Goal: Task Accomplishment & Management: Complete application form

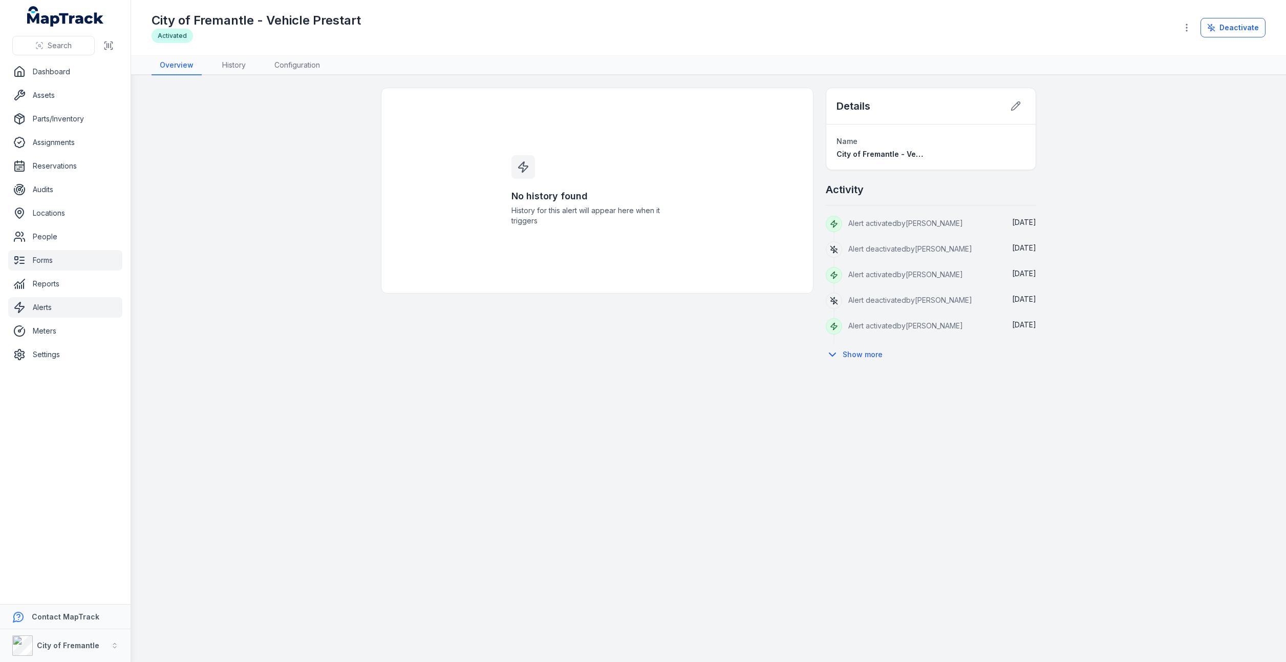
click at [41, 263] on link "Forms" at bounding box center [65, 260] width 114 height 20
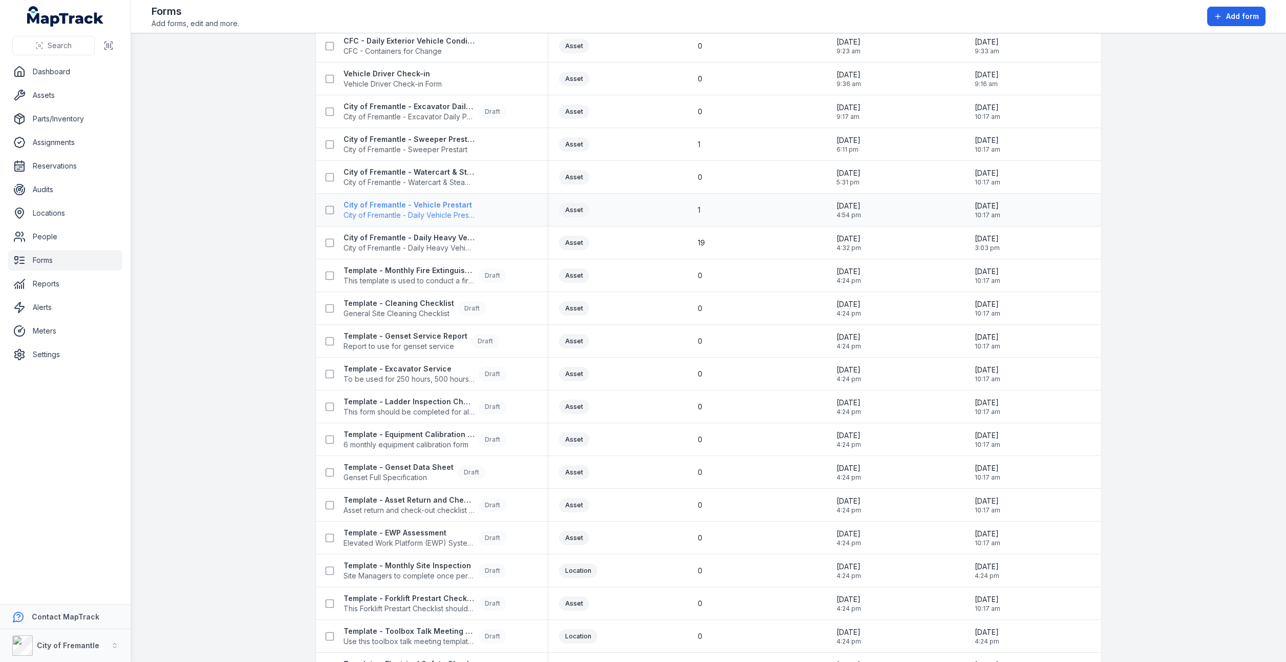
scroll to position [51, 0]
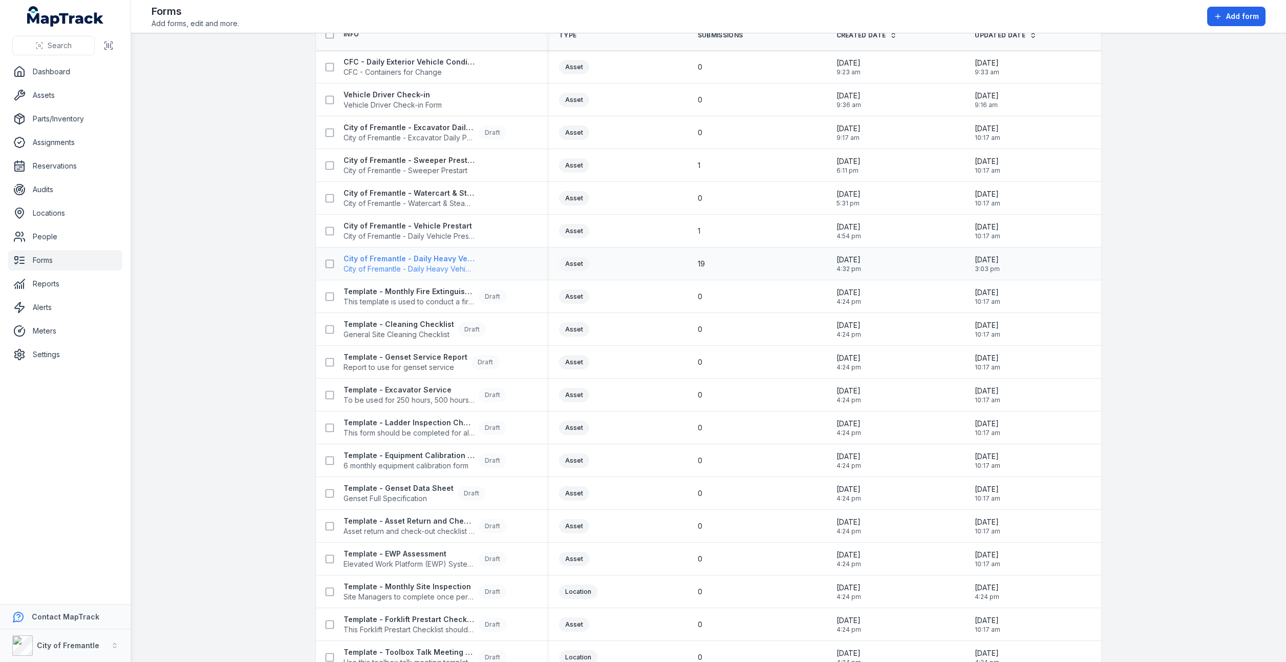
click at [417, 267] on span "City of Fremantle - Daily Heavy Vehicle Prestart" at bounding box center [409, 269] width 131 height 10
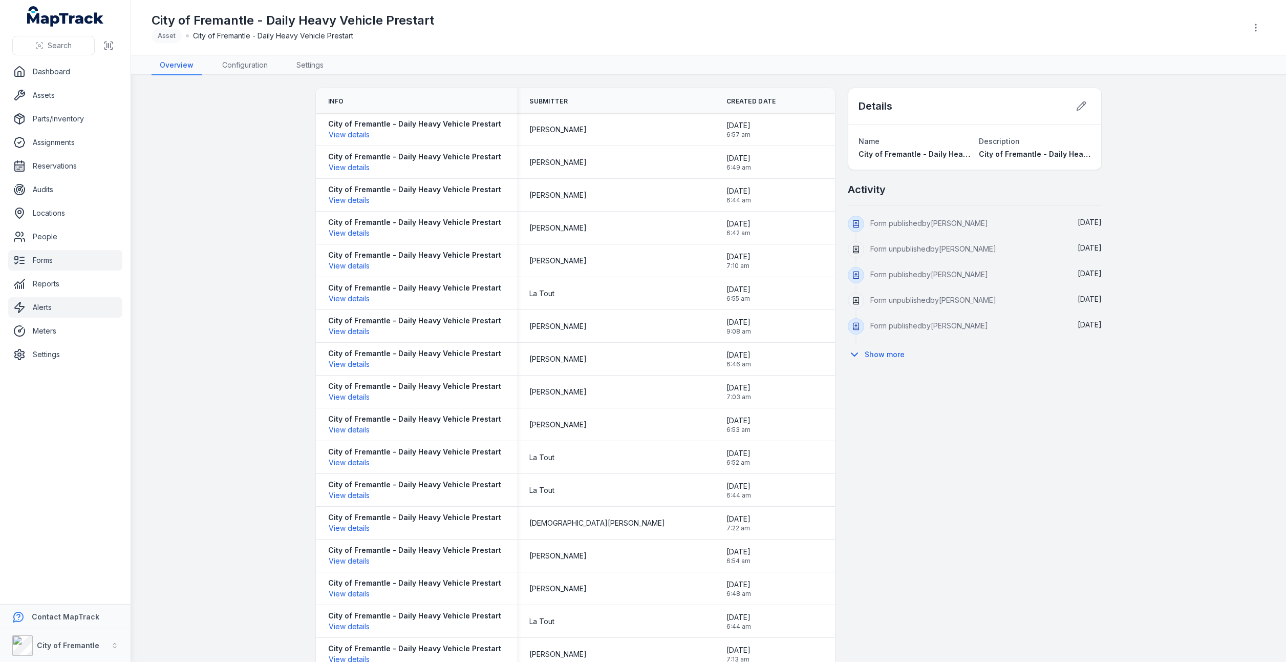
click at [44, 315] on link "Alerts" at bounding box center [65, 307] width 114 height 20
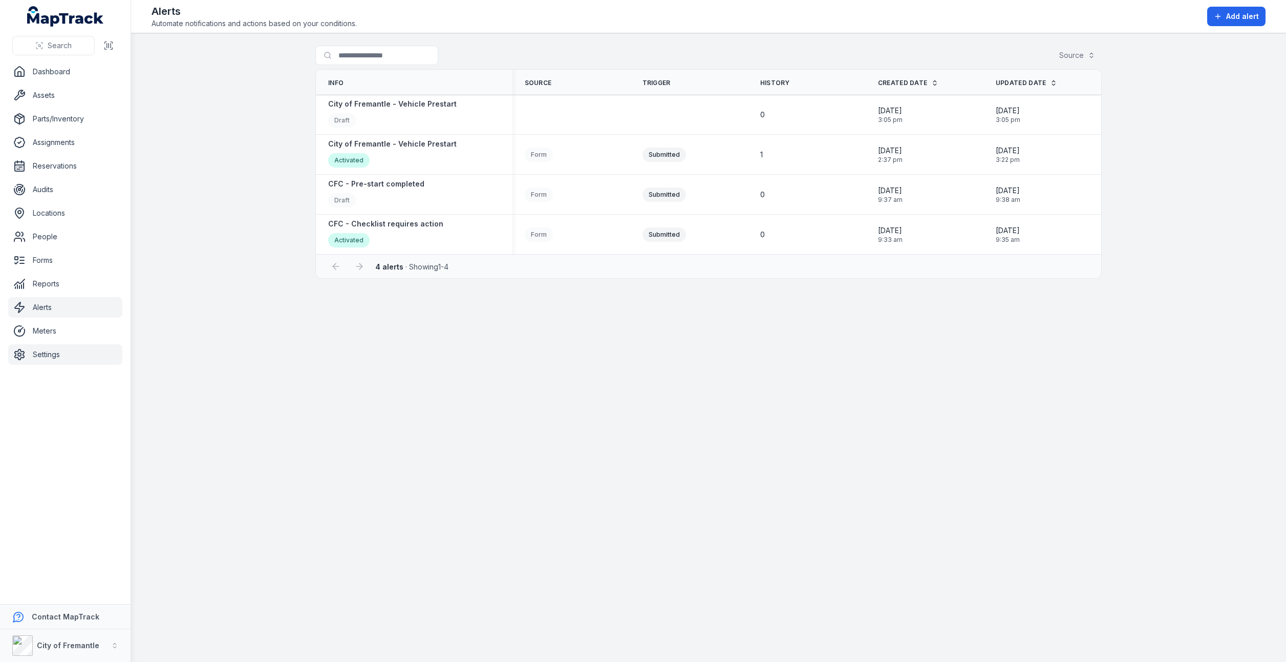
click at [52, 359] on link "Settings" at bounding box center [65, 354] width 114 height 20
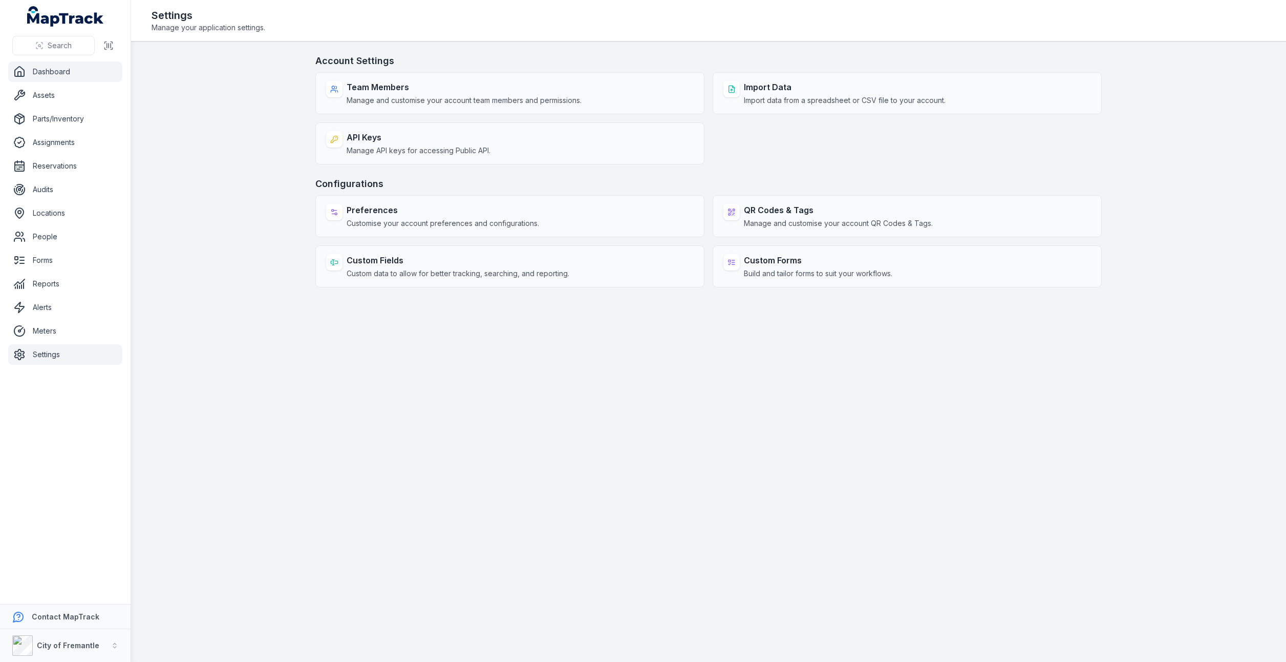
click at [57, 78] on link "Dashboard" at bounding box center [65, 71] width 114 height 20
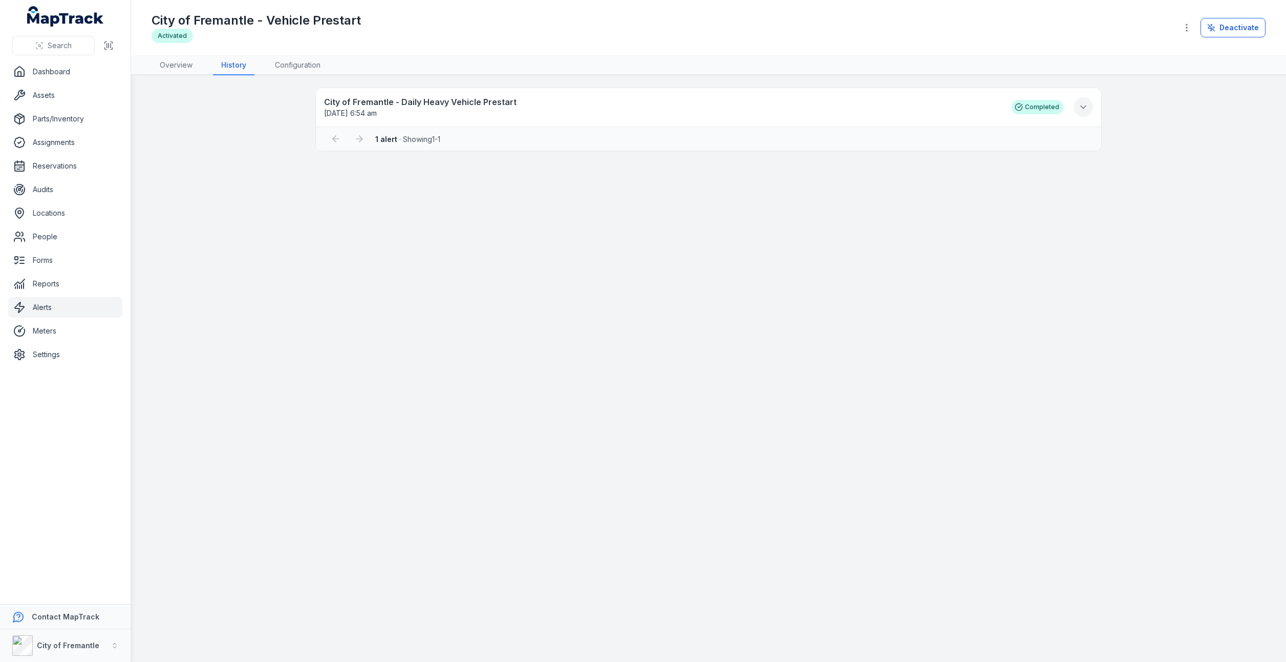
click at [1084, 108] on icon at bounding box center [1083, 107] width 5 height 3
click at [1084, 108] on icon at bounding box center [1083, 107] width 10 height 10
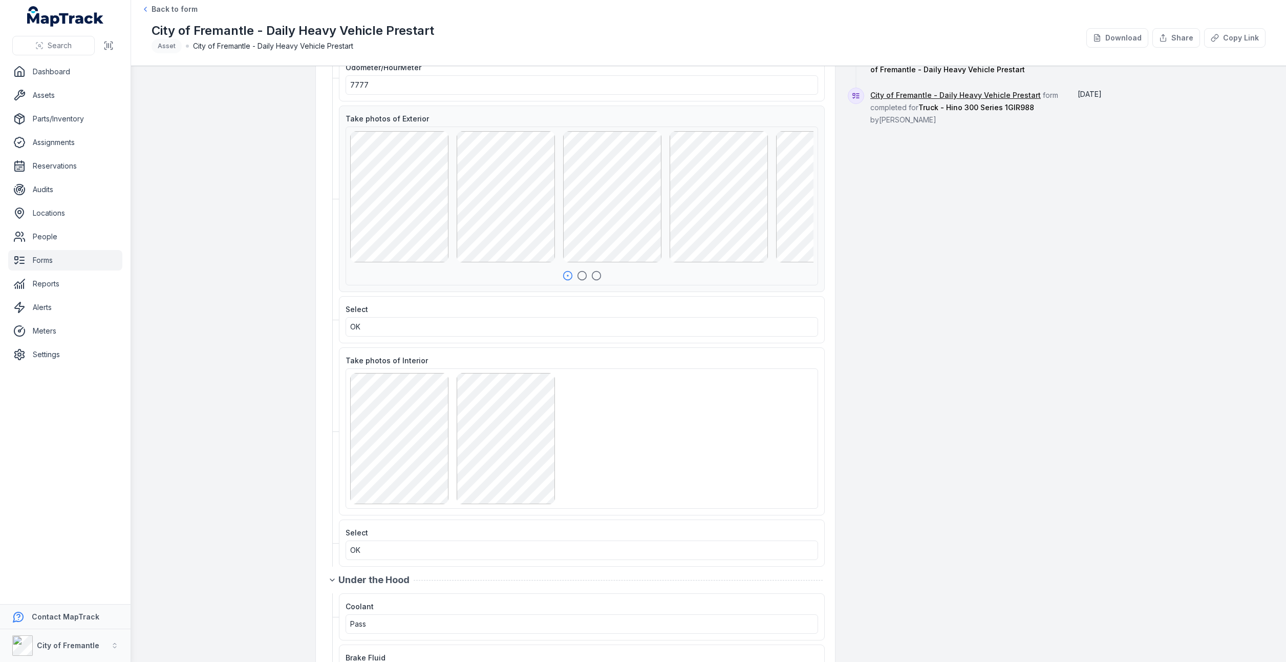
scroll to position [154, 0]
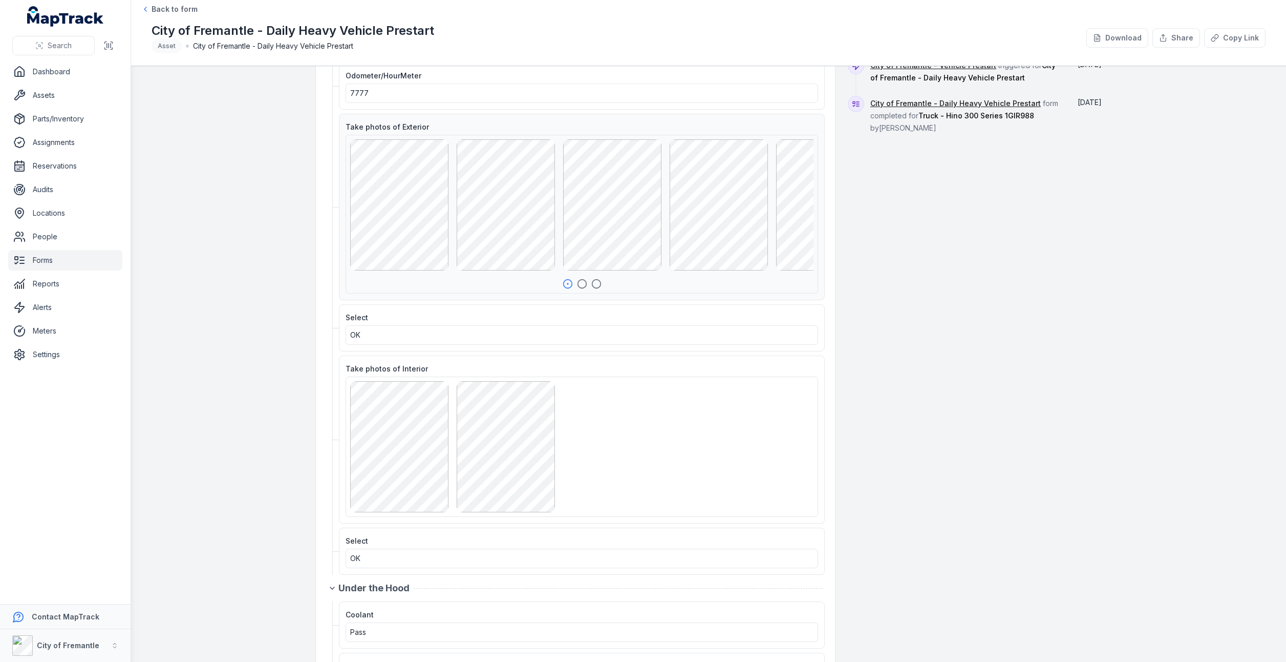
click at [579, 282] on icon "button" at bounding box center [582, 284] width 10 height 10
click at [594, 281] on icon "button" at bounding box center [596, 284] width 10 height 10
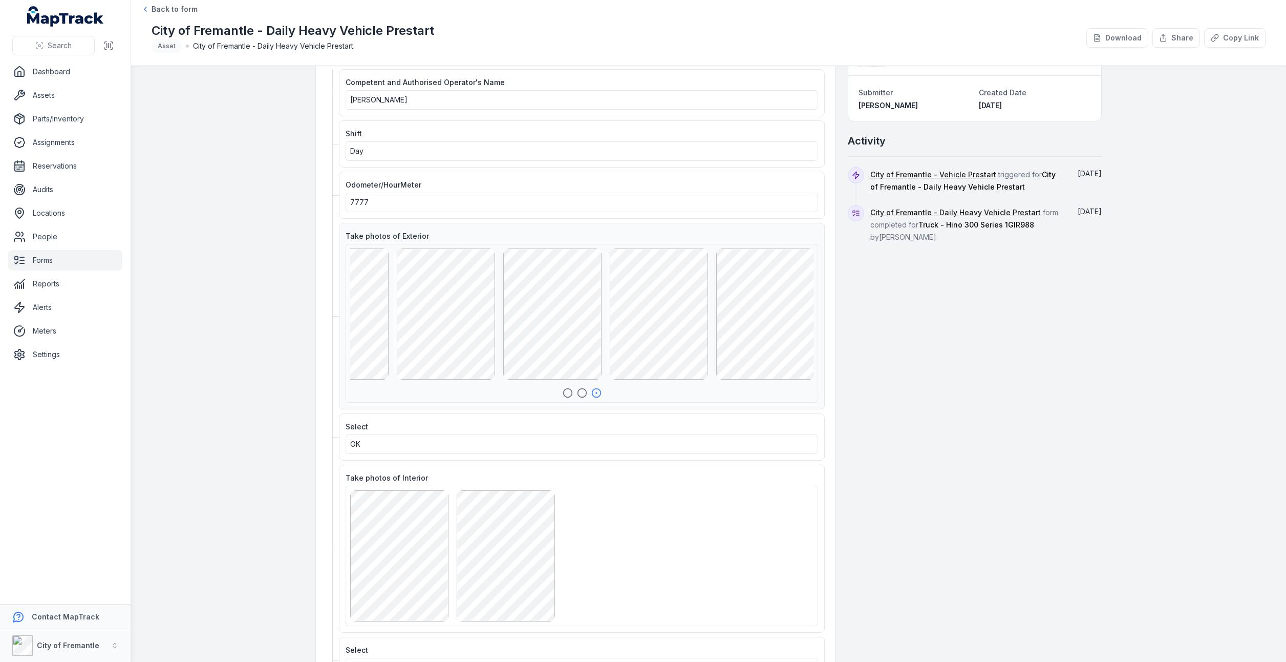
scroll to position [0, 0]
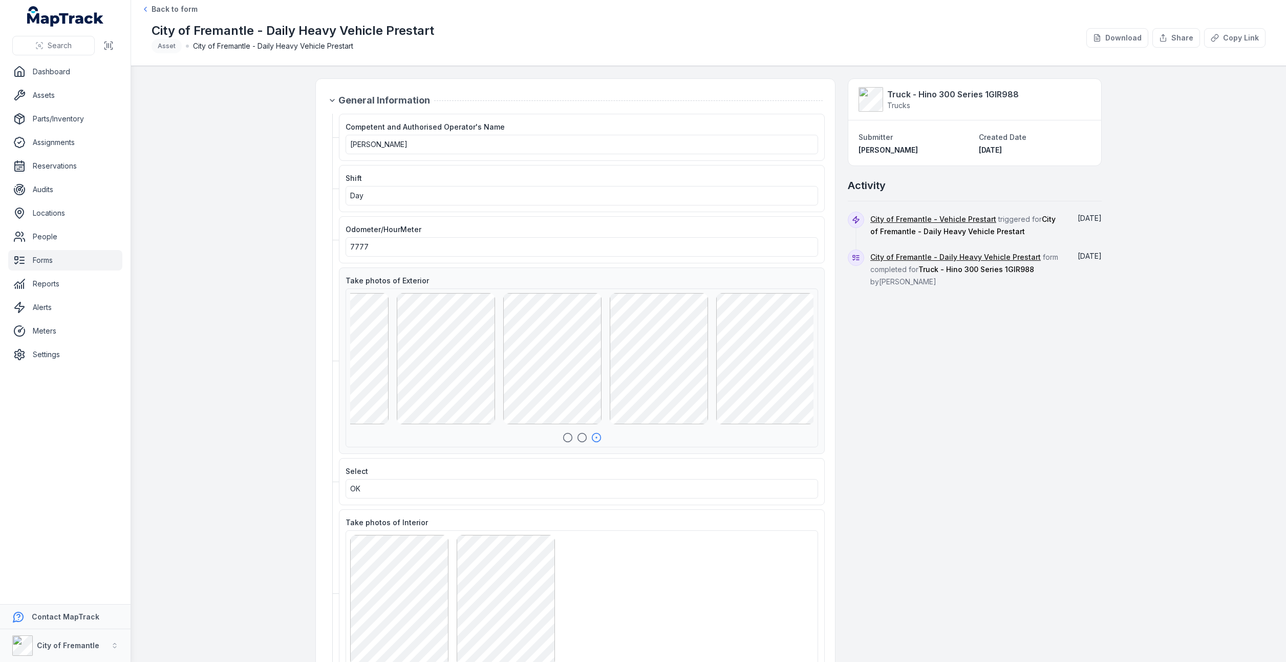
click at [564, 435] on icon "button" at bounding box center [568, 437] width 10 height 10
click at [579, 437] on icon "button" at bounding box center [582, 437] width 10 height 10
click at [591, 436] on icon "button" at bounding box center [596, 437] width 10 height 10
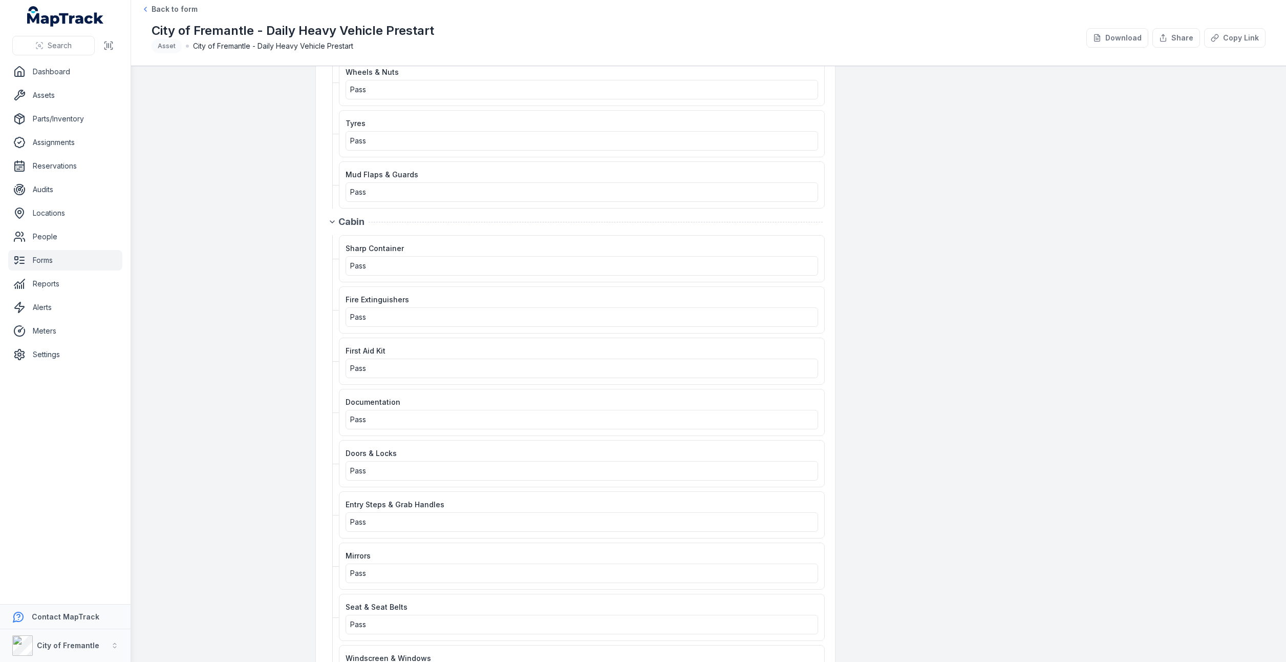
scroll to position [1895, 0]
